Goal: Check status: Check status

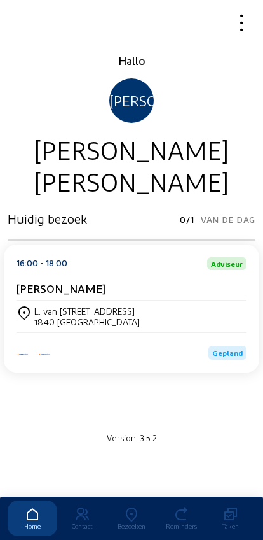
click at [125, 507] on icon at bounding box center [132, 514] width 50 height 15
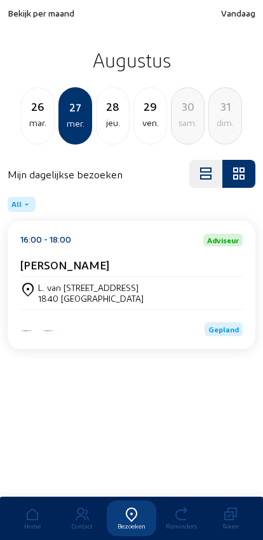
click at [36, 18] on span "Bekijk per maand" at bounding box center [41, 13] width 67 height 11
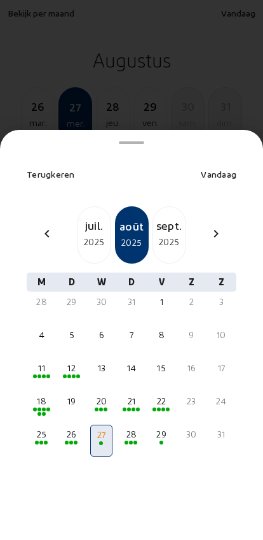
click at [94, 234] on div "2025" at bounding box center [94, 241] width 32 height 15
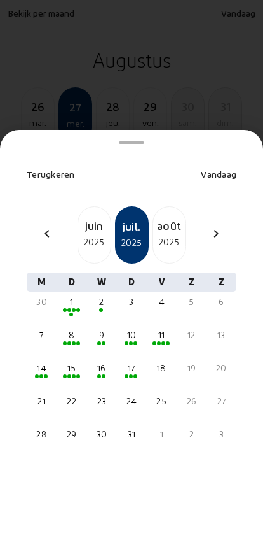
click at [132, 361] on div "17" at bounding box center [132, 367] width 20 height 13
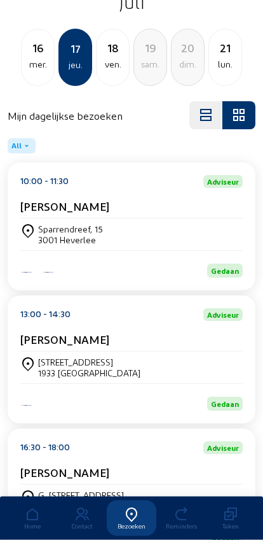
scroll to position [59, 0]
click at [68, 363] on div "[STREET_ADDRESS]" at bounding box center [89, 361] width 102 height 11
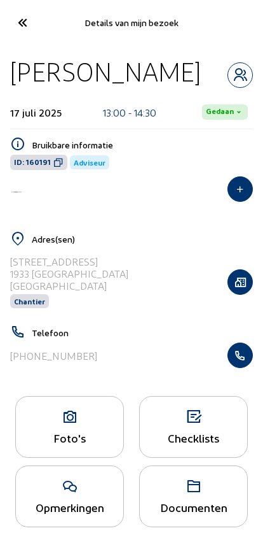
click at [81, 425] on icon at bounding box center [70, 416] width 108 height 15
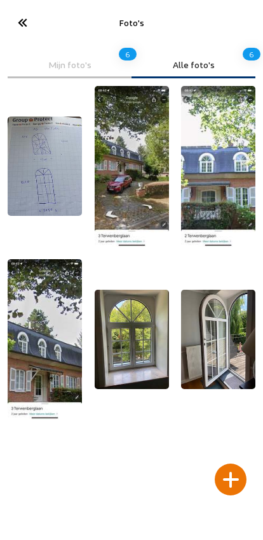
click at [42, 176] on img at bounding box center [45, 165] width 74 height 99
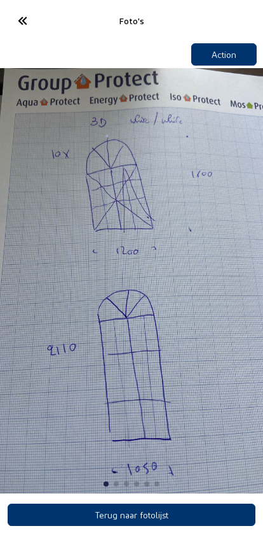
scroll to position [11, 0]
click at [209, 340] on img "1 / 6" at bounding box center [131, 280] width 263 height 425
